Goal: Task Accomplishment & Management: Manage account settings

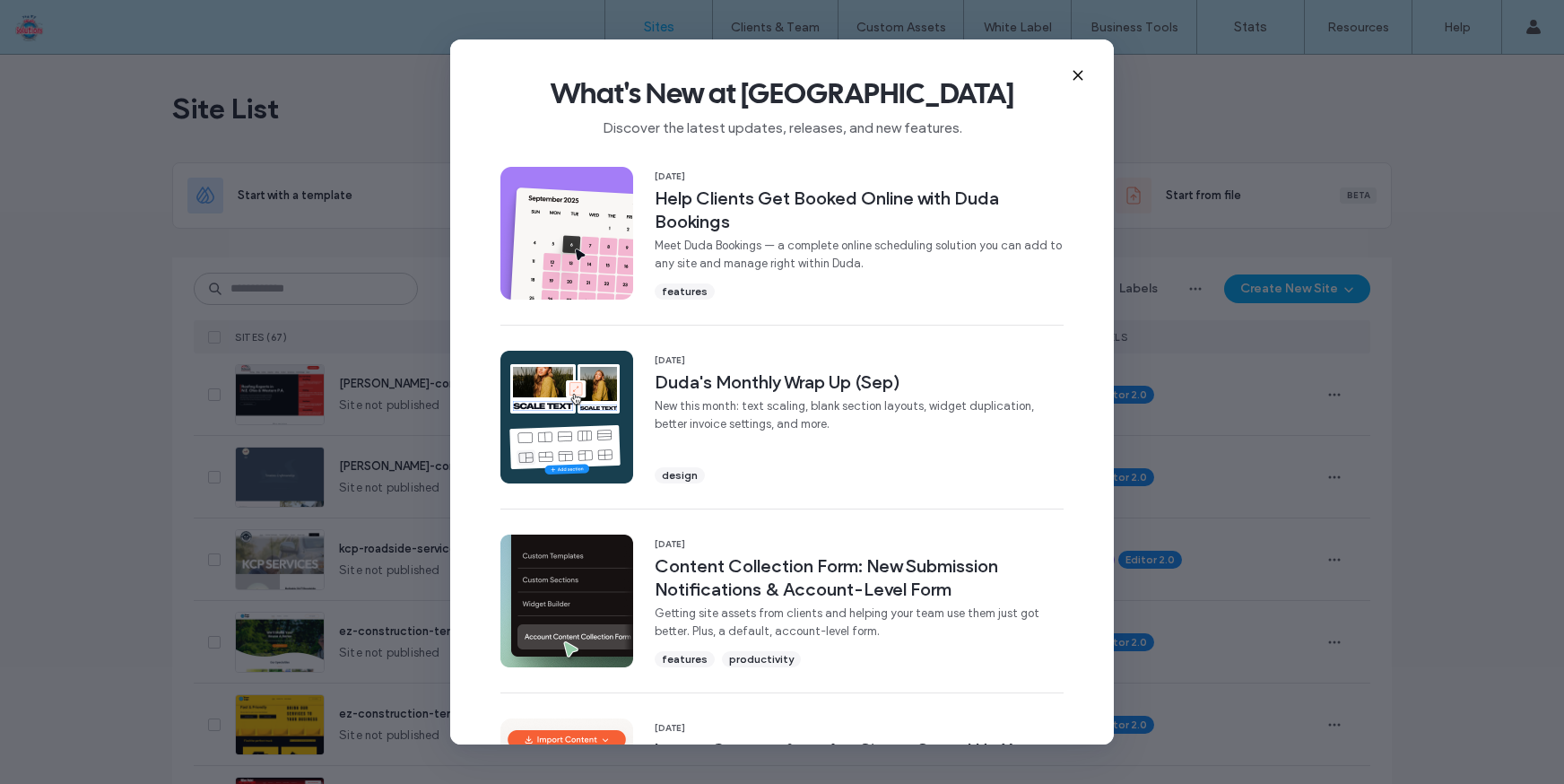
click at [1076, 74] on use at bounding box center [1077, 75] width 8 height 8
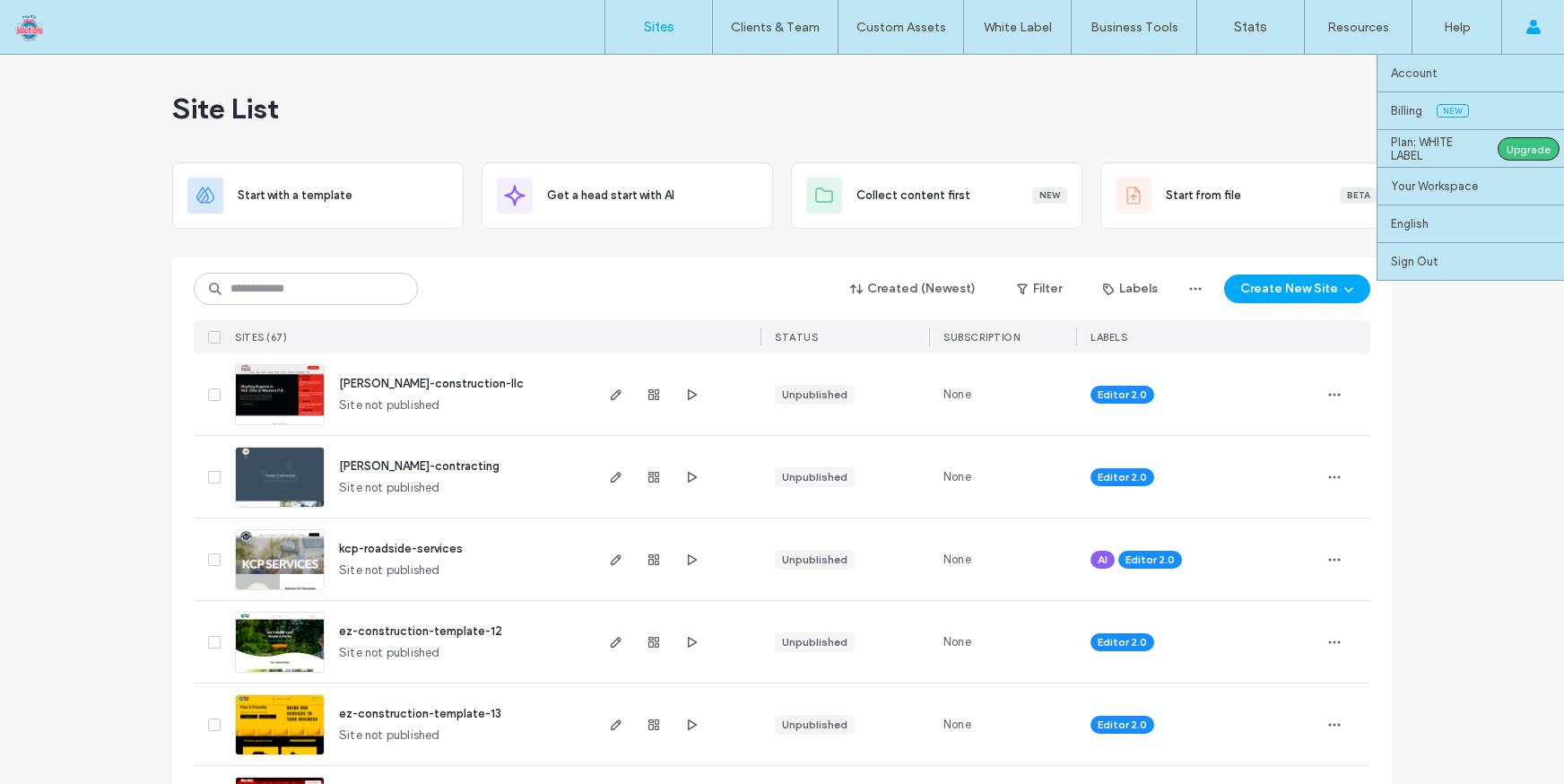
click at [1540, 29] on icon at bounding box center [1534, 27] width 15 height 15
click at [1453, 146] on label "Plan: WHITE LABEL" at bounding box center [1437, 148] width 93 height 27
click at [1400, 140] on label "Plan: WHITE LABEL" at bounding box center [1437, 148] width 93 height 27
click at [1404, 110] on label "Billing" at bounding box center [1407, 111] width 31 height 14
